Goal: Navigation & Orientation: Find specific page/section

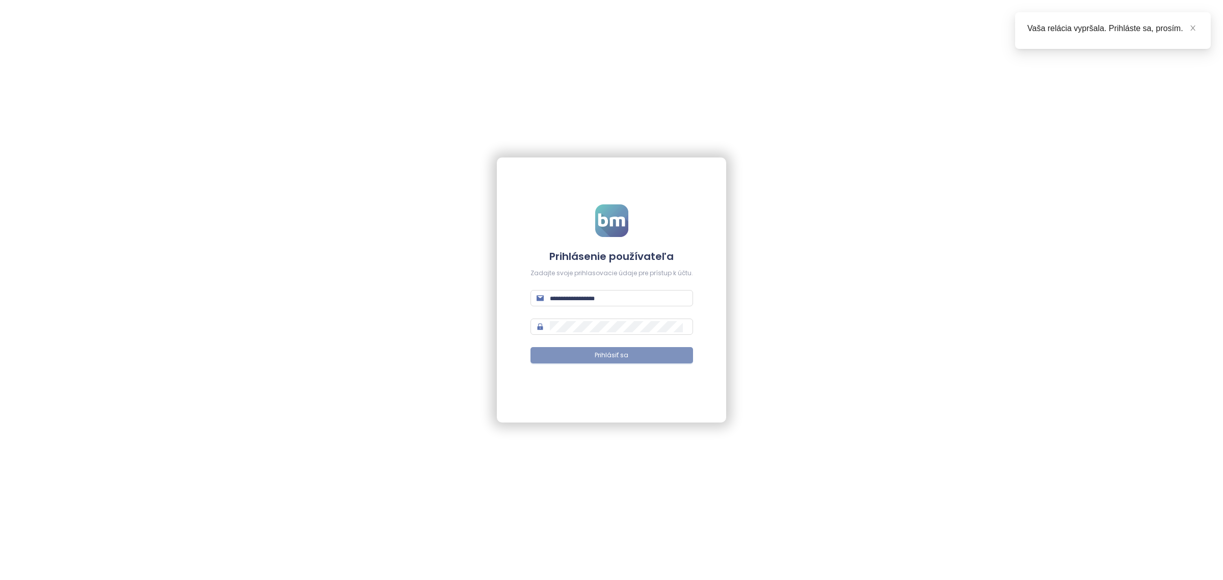
type input "**********"
click at [623, 358] on span "Prihlásiť sa" at bounding box center [612, 356] width 34 height 10
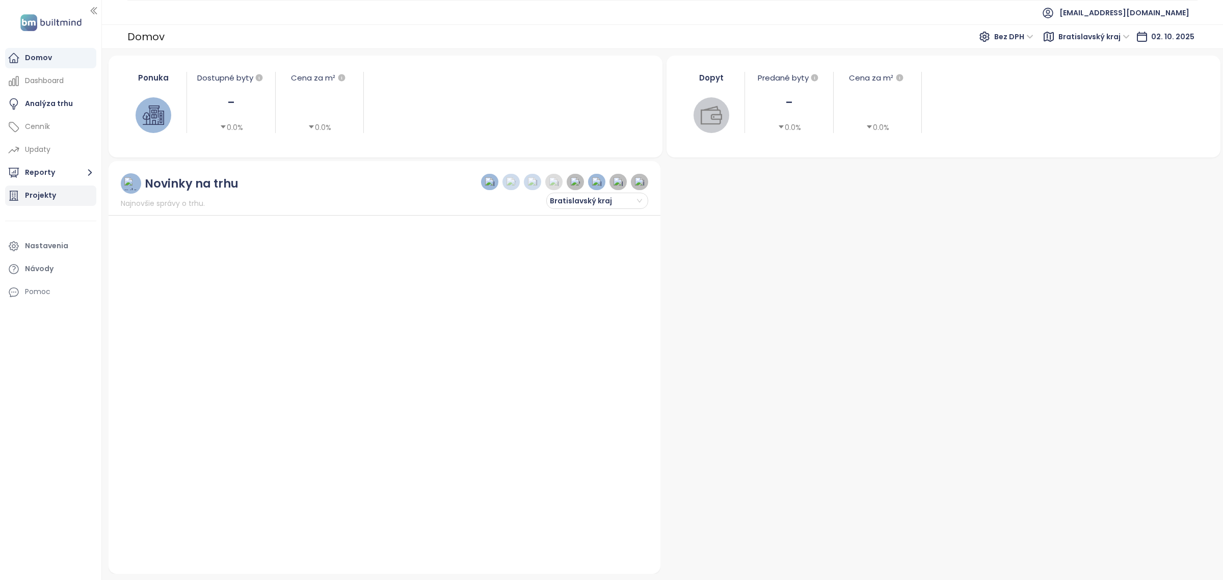
click at [67, 202] on div "Projekty" at bounding box center [50, 196] width 91 height 20
